Goal: Navigation & Orientation: Find specific page/section

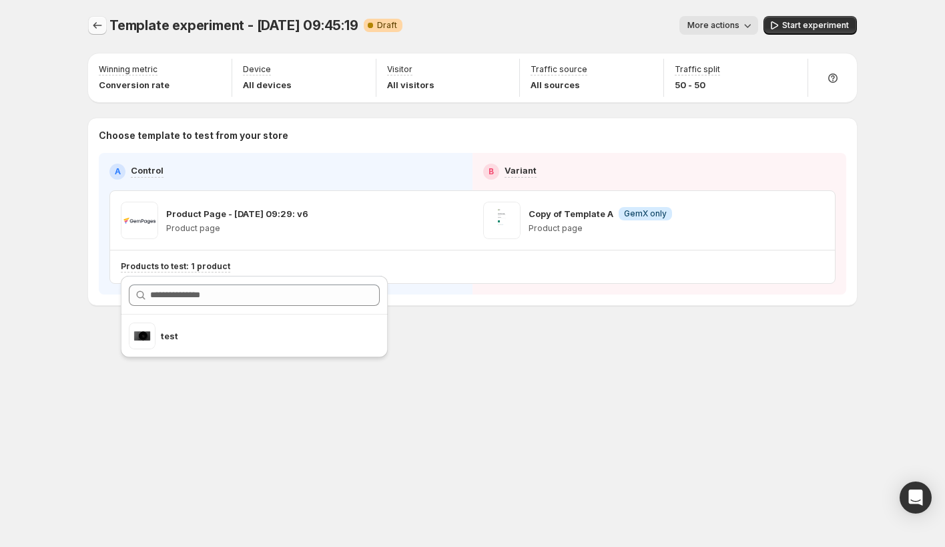
click at [95, 17] on button "Experiments" at bounding box center [97, 25] width 19 height 19
